Goal: Information Seeking & Learning: Learn about a topic

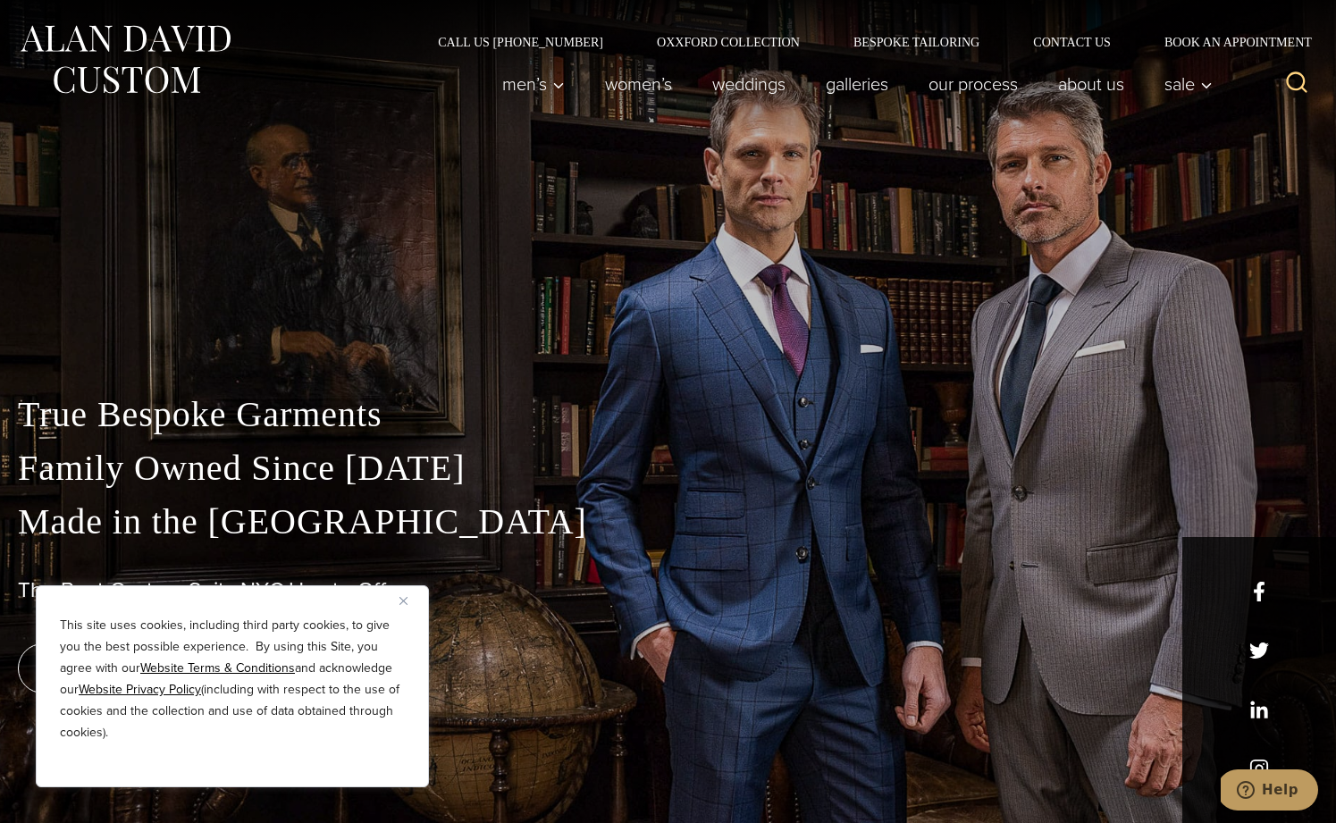
click at [405, 599] on img "Close" at bounding box center [404, 601] width 8 height 8
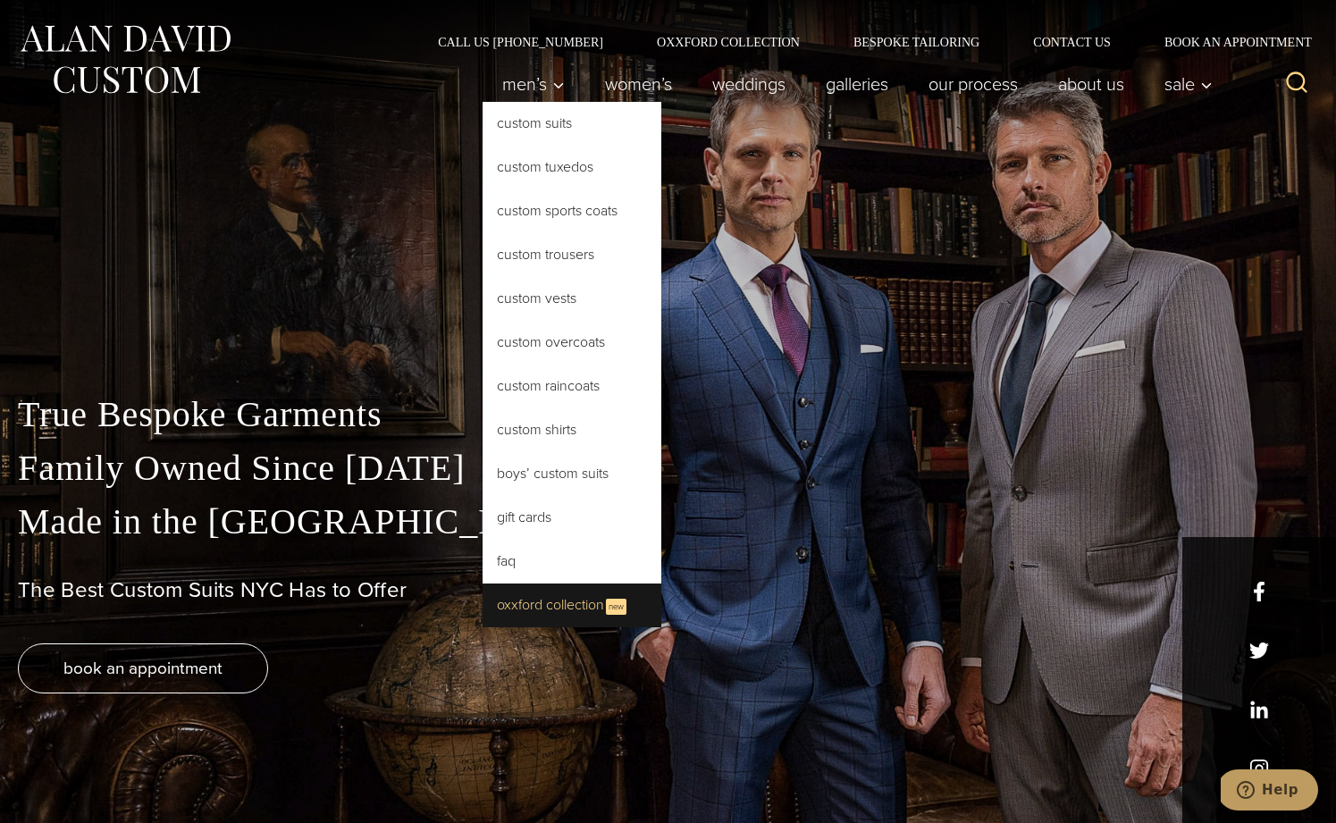
click at [557, 603] on link "Oxxford Collection New" at bounding box center [572, 606] width 179 height 44
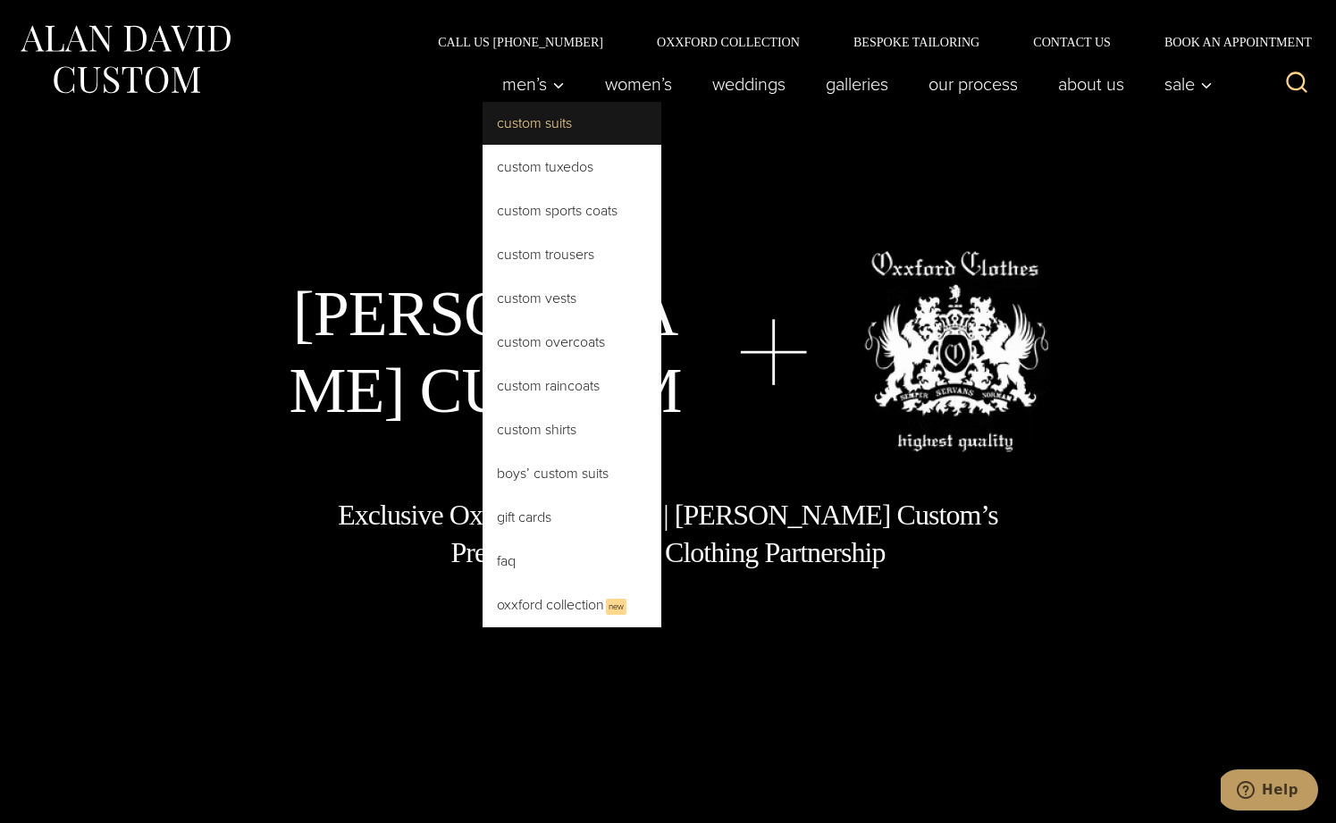
click at [531, 120] on link "Custom Suits" at bounding box center [572, 123] width 179 height 43
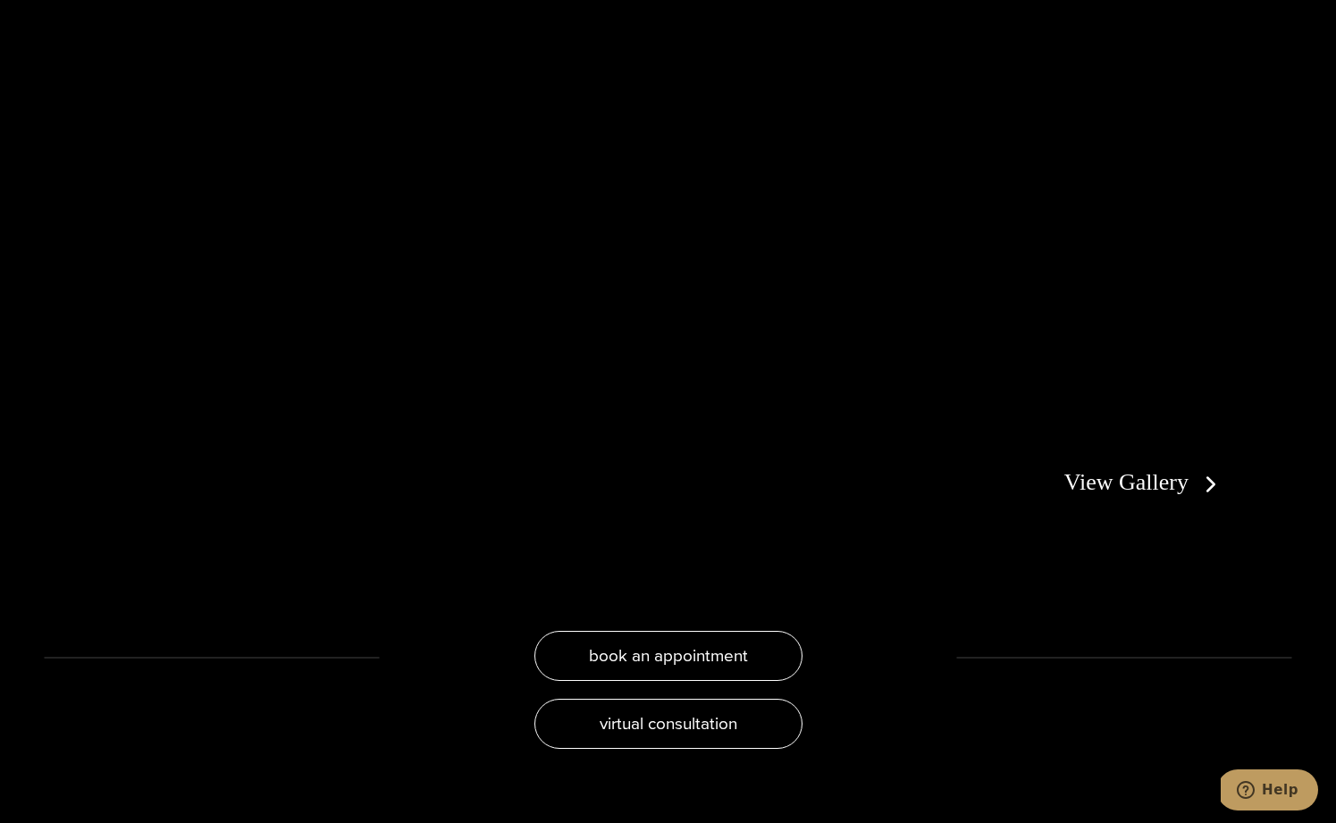
scroll to position [3520, 0]
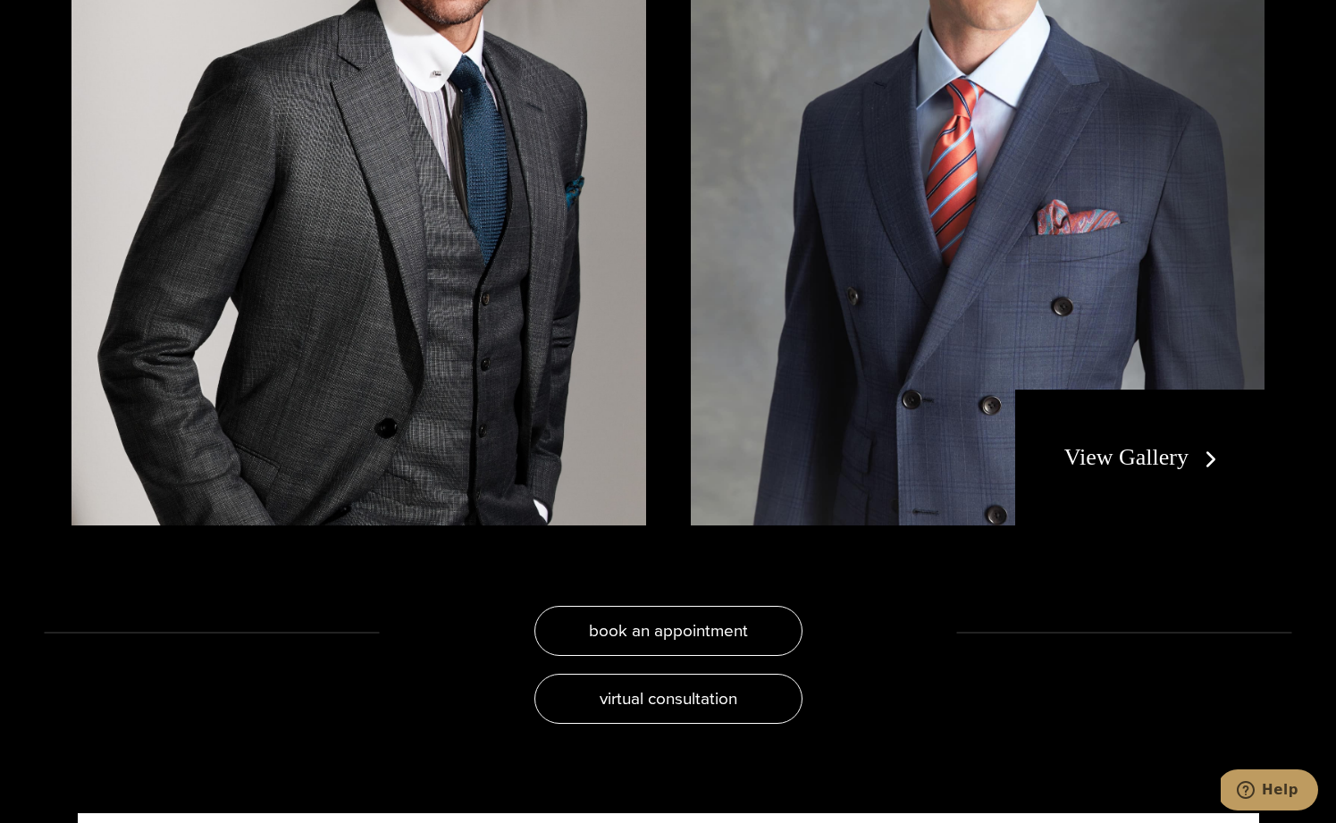
click at [1109, 458] on link "View Gallery" at bounding box center [1145, 457] width 160 height 26
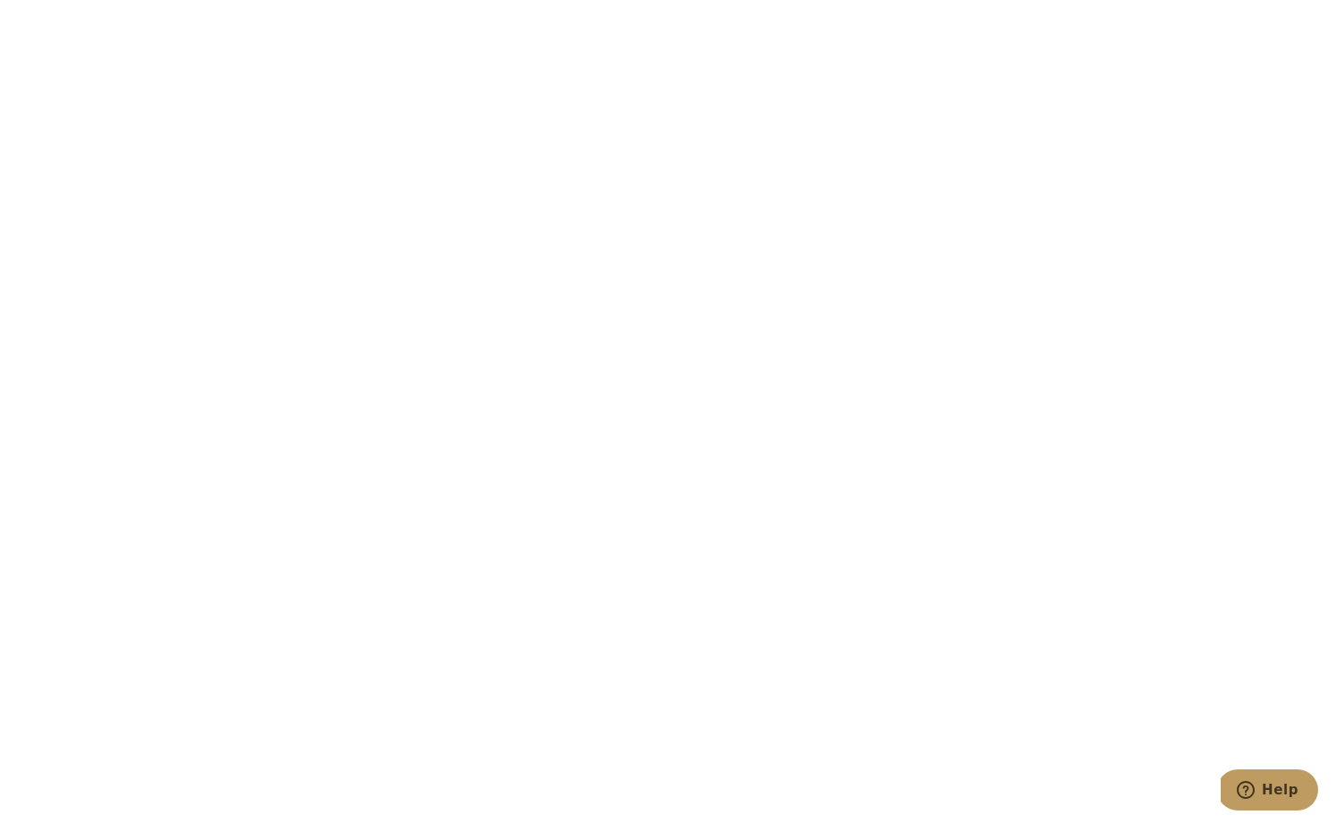
scroll to position [5713, 0]
